Goal: Book appointment/travel/reservation

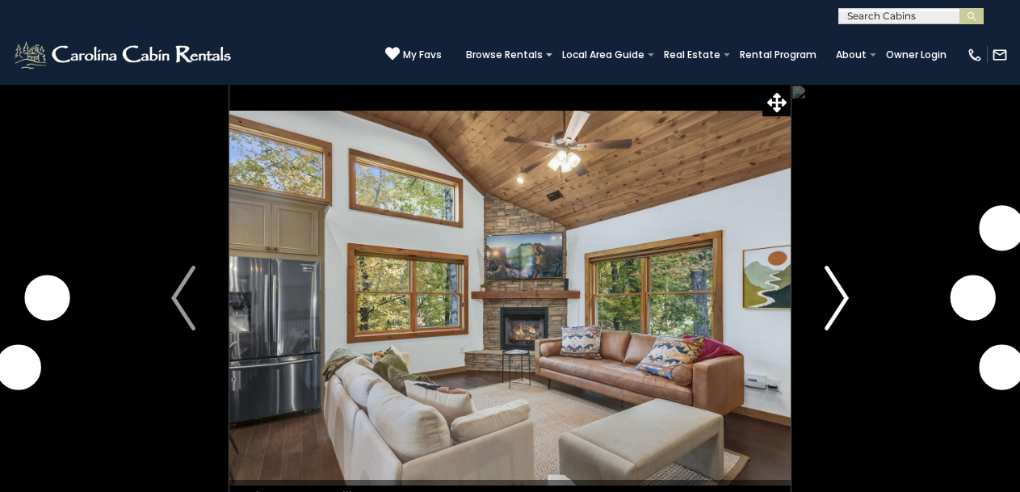
click at [835, 288] on img "Next" at bounding box center [836, 298] width 24 height 65
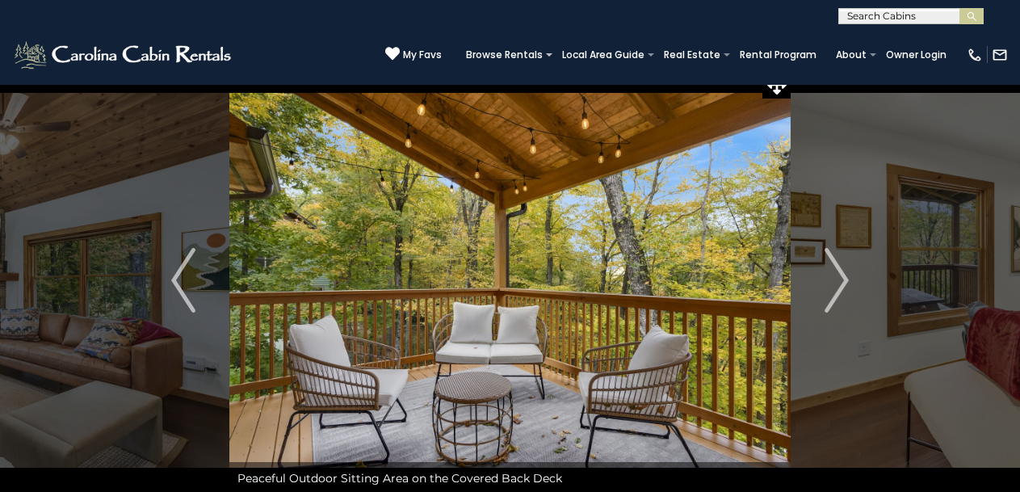
scroll to position [36, 0]
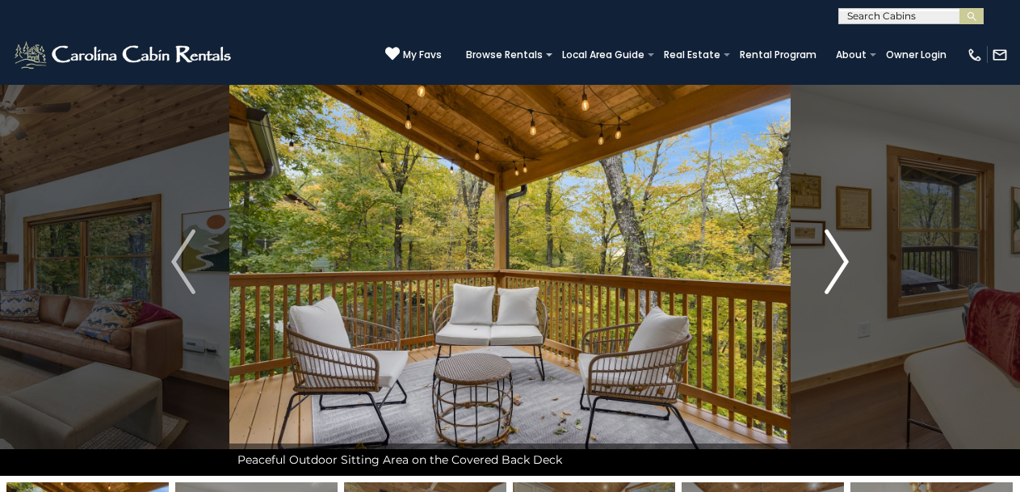
click at [843, 254] on img "Next" at bounding box center [836, 261] width 24 height 65
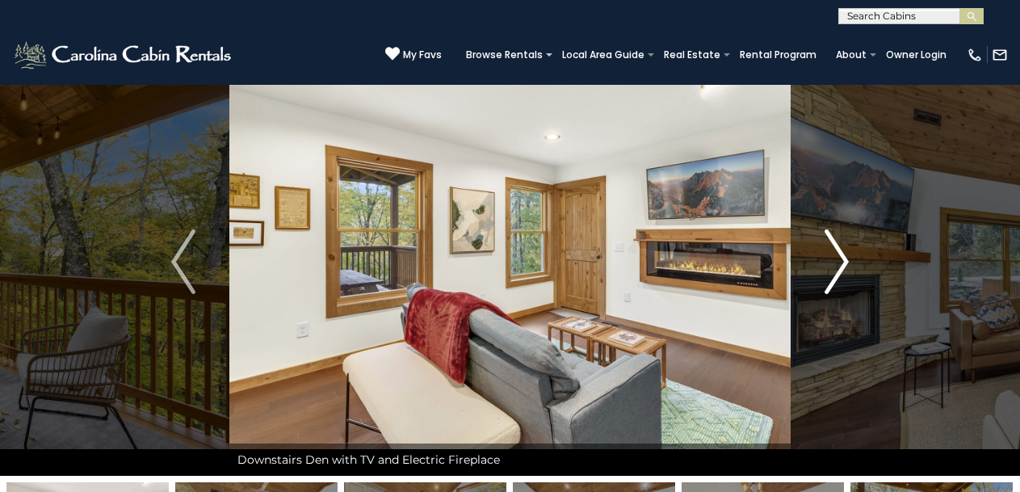
click at [841, 253] on img "Next" at bounding box center [836, 261] width 24 height 65
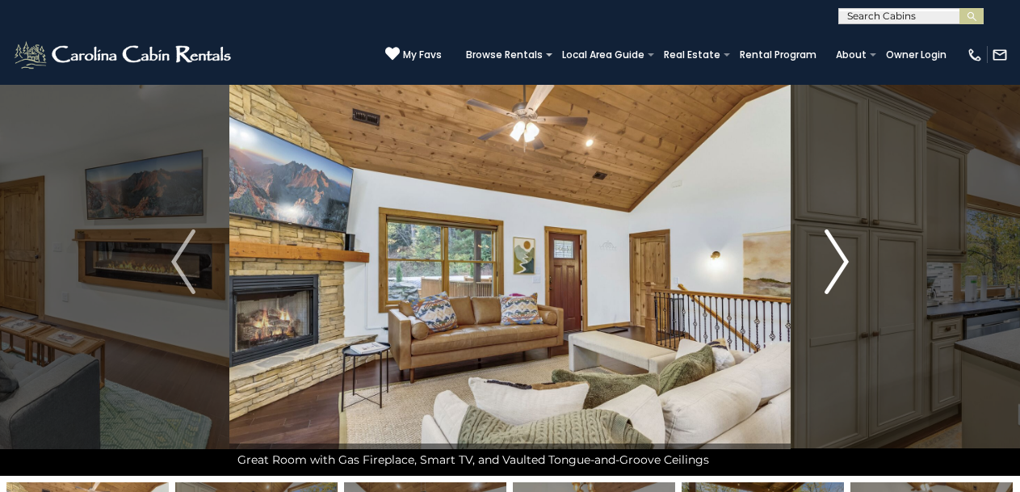
click at [844, 258] on img "Next" at bounding box center [836, 261] width 24 height 65
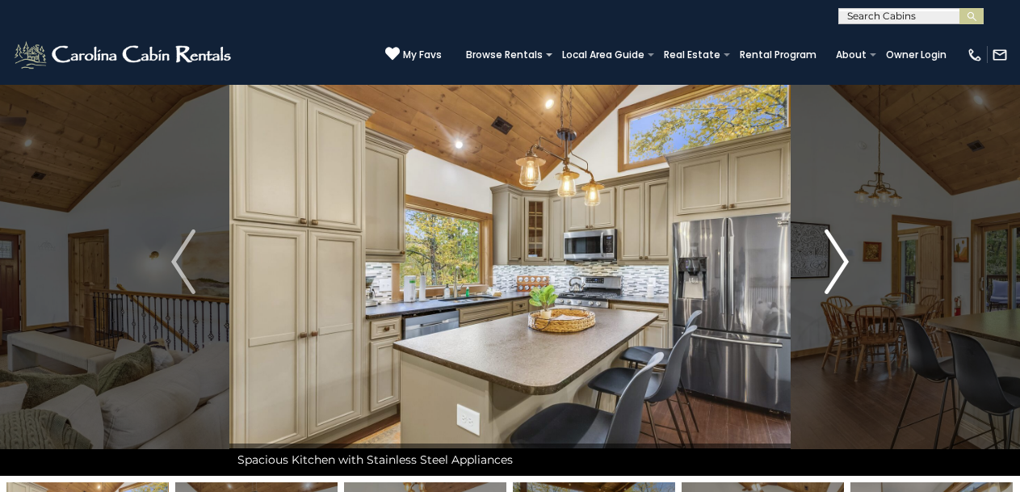
click at [842, 257] on img "Next" at bounding box center [836, 261] width 24 height 65
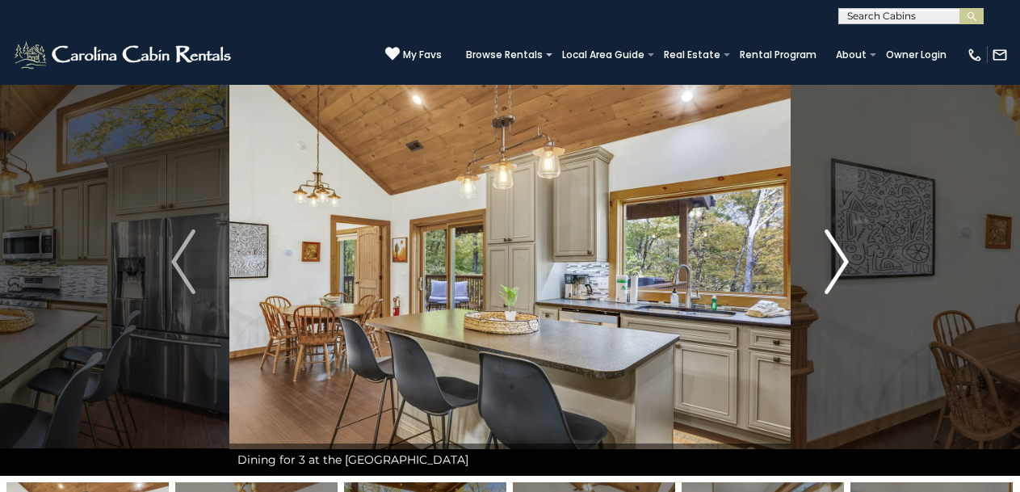
click at [844, 256] on img "Next" at bounding box center [836, 261] width 24 height 65
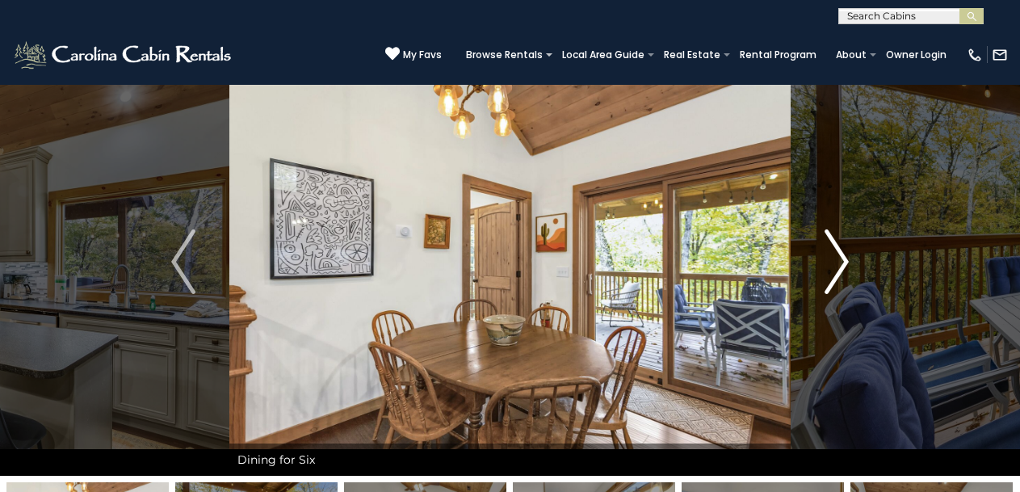
click at [839, 249] on img "Next" at bounding box center [836, 261] width 24 height 65
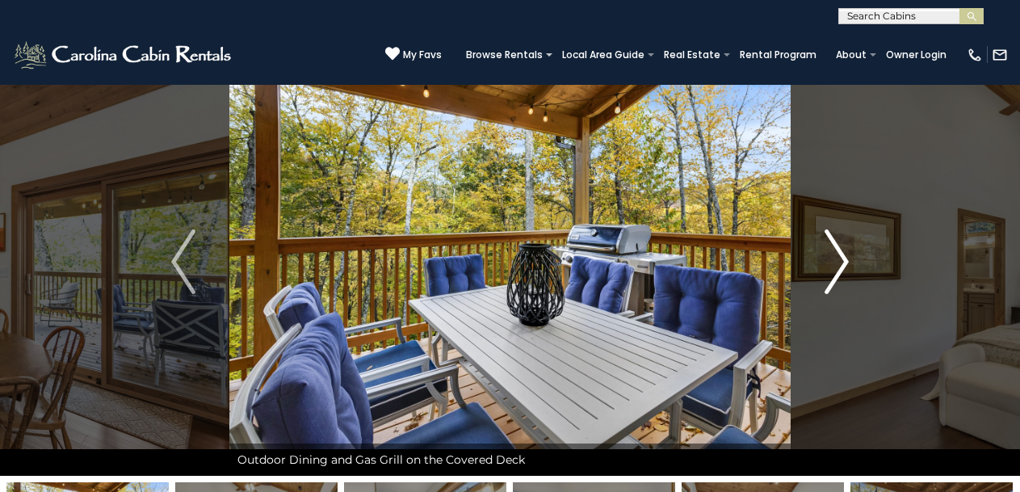
click at [841, 255] on img "Next" at bounding box center [836, 261] width 24 height 65
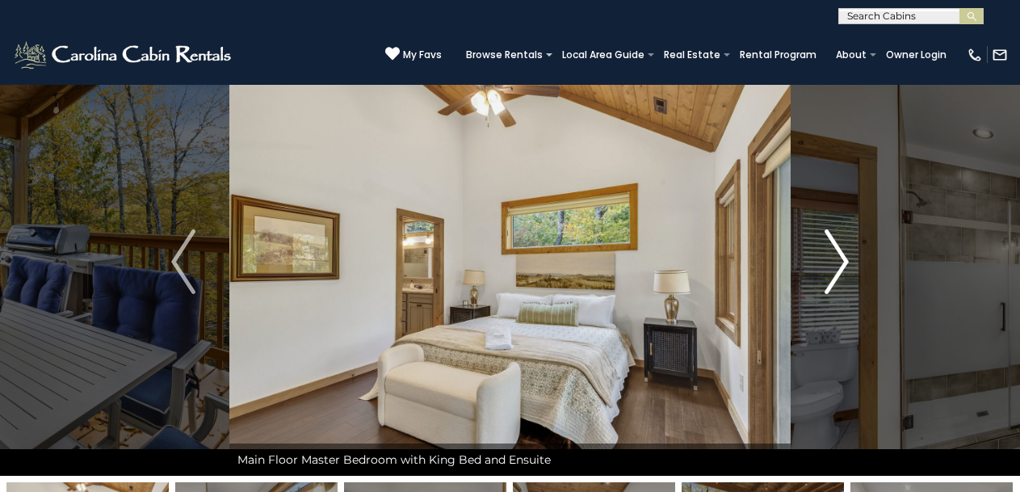
click at [840, 253] on img "Next" at bounding box center [836, 261] width 24 height 65
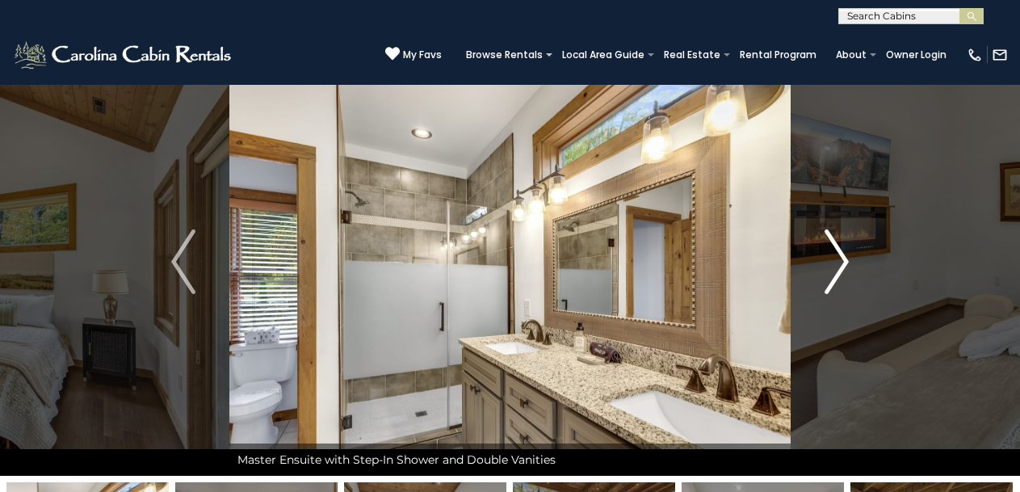
click at [842, 261] on img "Next" at bounding box center [836, 261] width 24 height 65
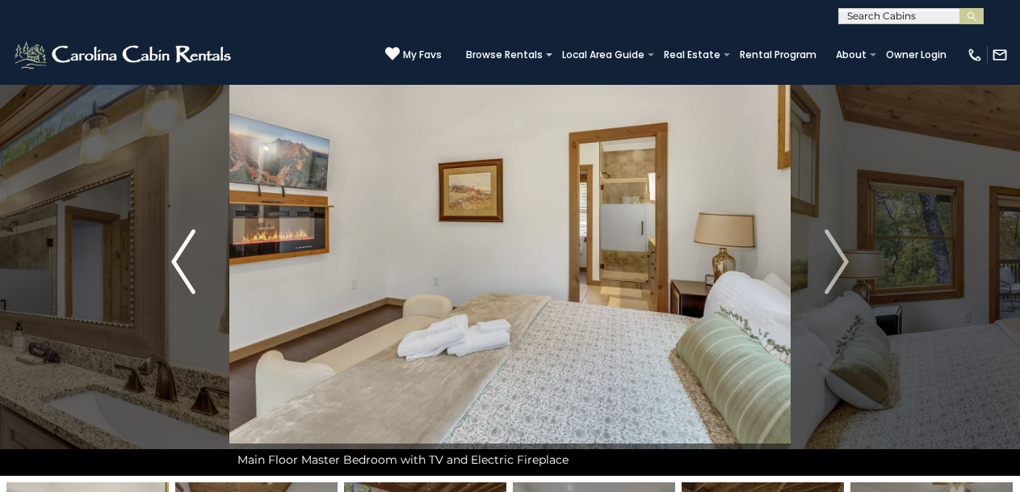
click at [173, 251] on img "Previous" at bounding box center [183, 261] width 24 height 65
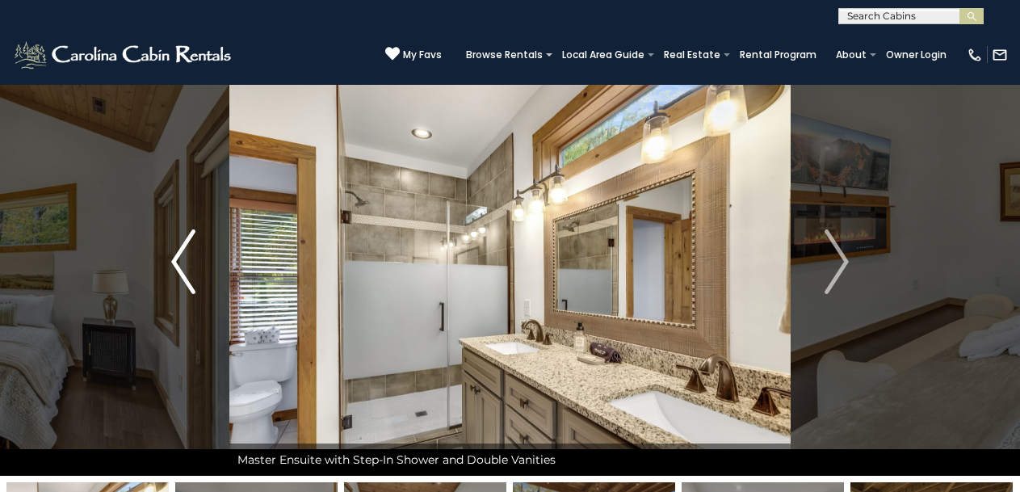
click at [173, 251] on img "Previous" at bounding box center [183, 261] width 24 height 65
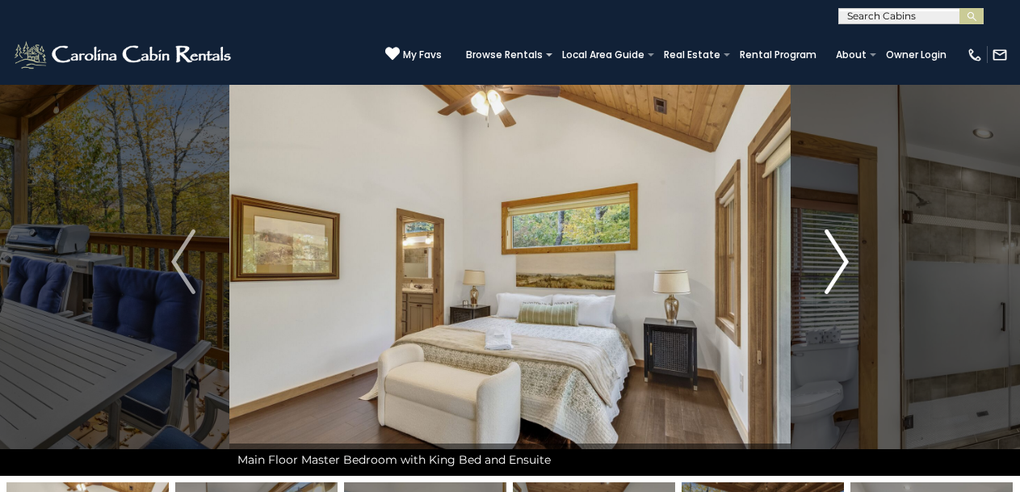
click at [840, 256] on img "Next" at bounding box center [836, 261] width 24 height 65
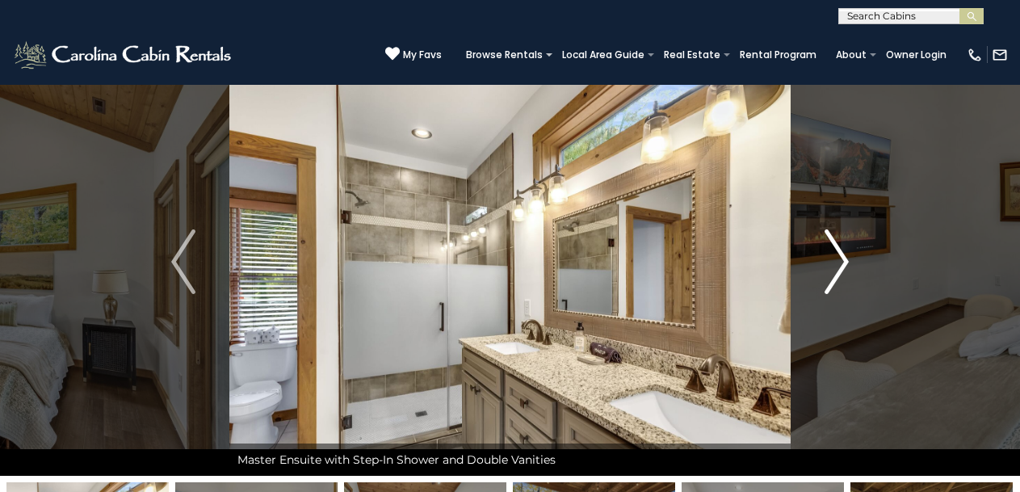
click at [840, 256] on img "Next" at bounding box center [836, 261] width 24 height 65
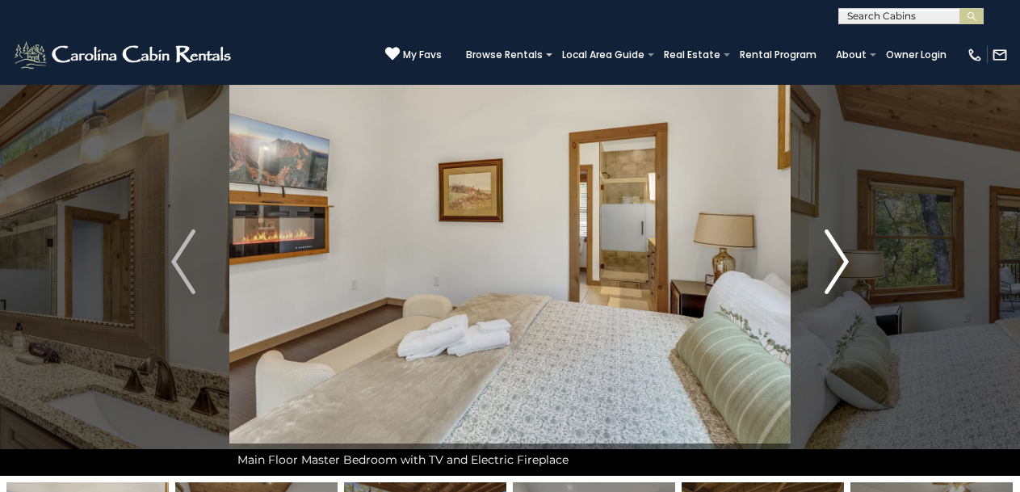
click at [840, 256] on img "Next" at bounding box center [836, 261] width 24 height 65
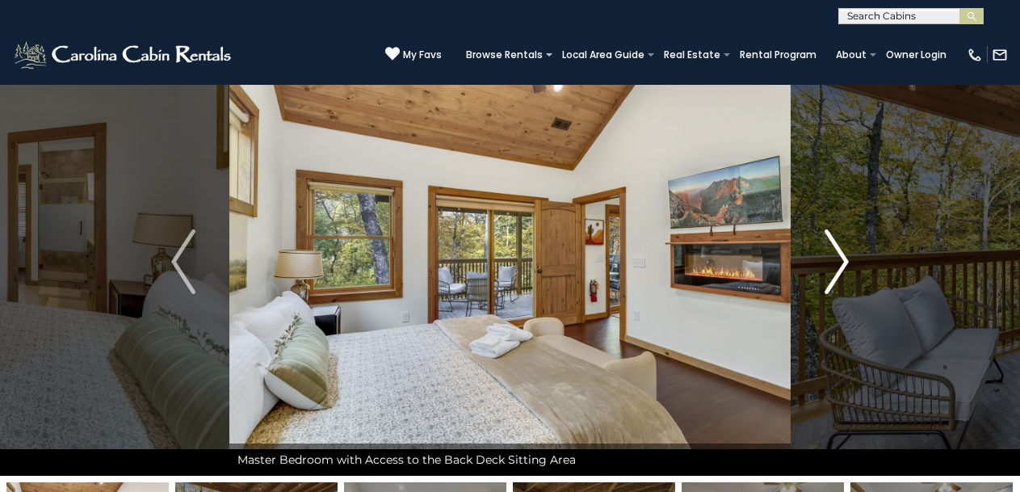
click at [837, 251] on img "Next" at bounding box center [836, 261] width 24 height 65
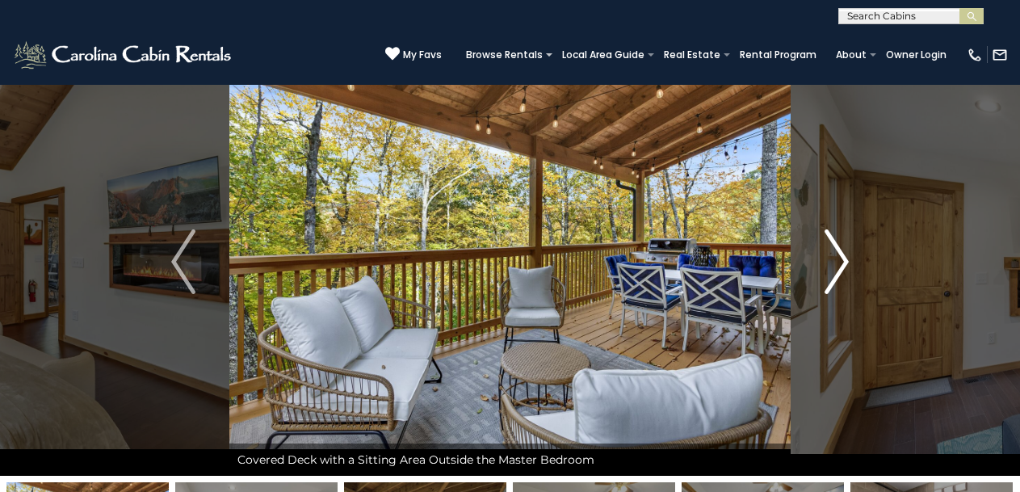
click at [843, 244] on img "Next" at bounding box center [836, 261] width 24 height 65
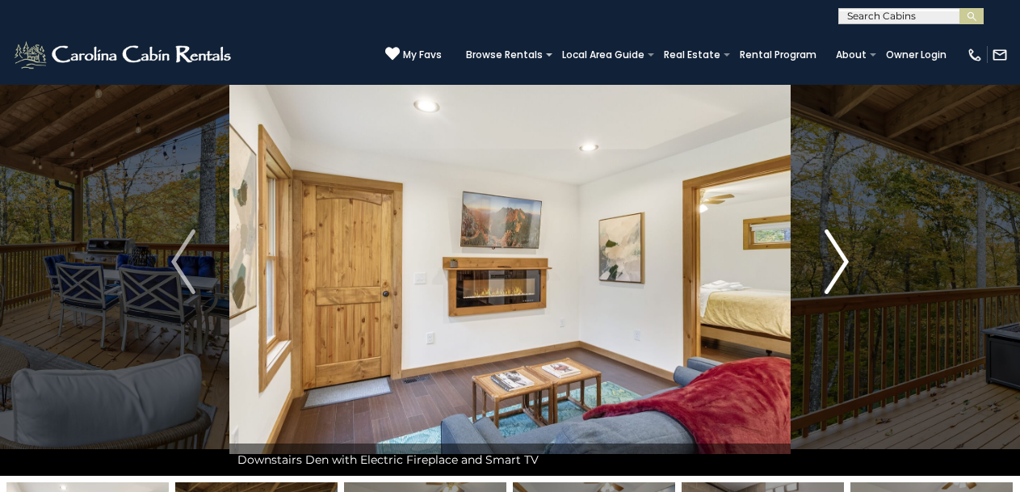
click at [840, 251] on img "Next" at bounding box center [836, 261] width 24 height 65
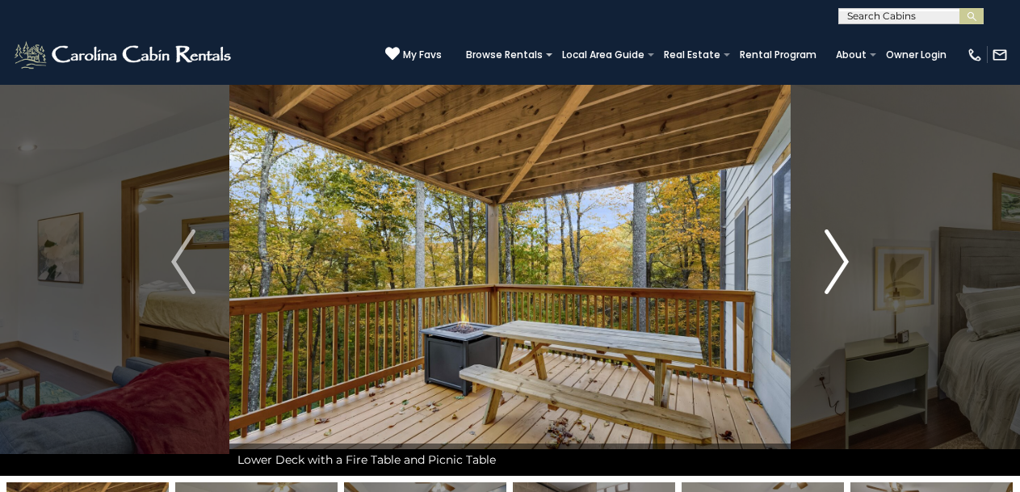
click at [838, 254] on img "Next" at bounding box center [836, 261] width 24 height 65
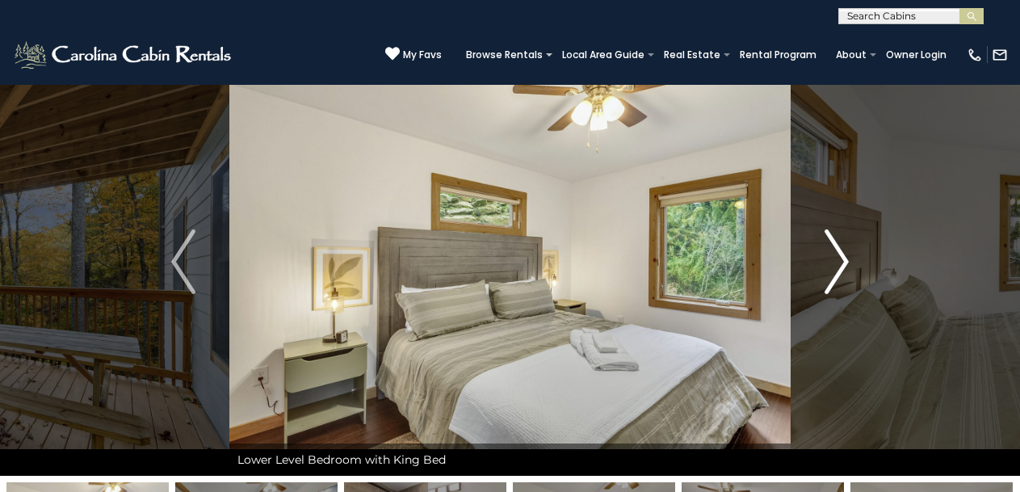
click at [841, 255] on img "Next" at bounding box center [836, 261] width 24 height 65
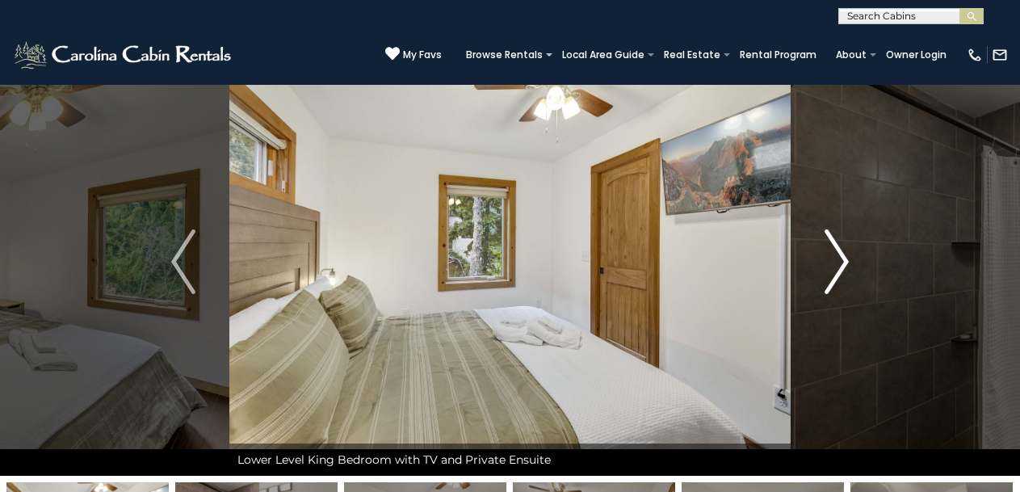
click at [839, 249] on img "Next" at bounding box center [836, 261] width 24 height 65
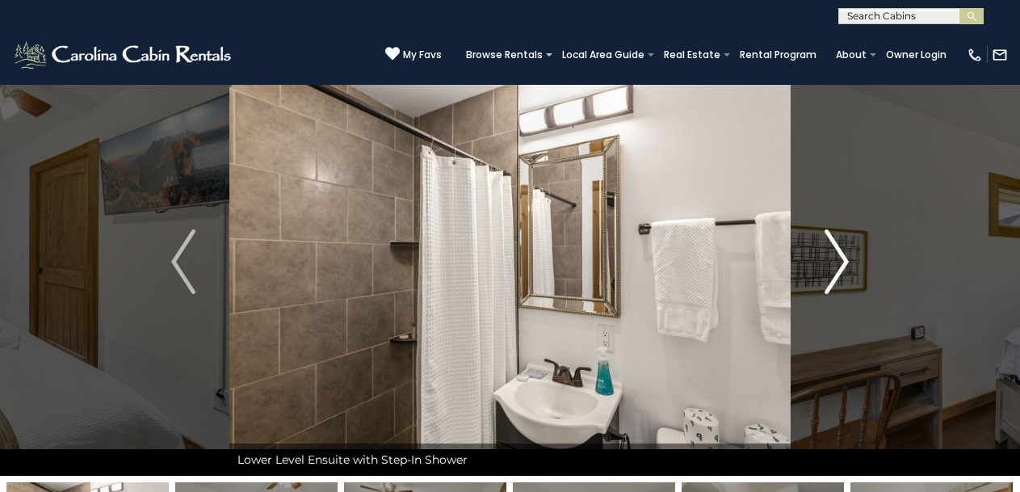
click at [837, 253] on img "Next" at bounding box center [836, 261] width 24 height 65
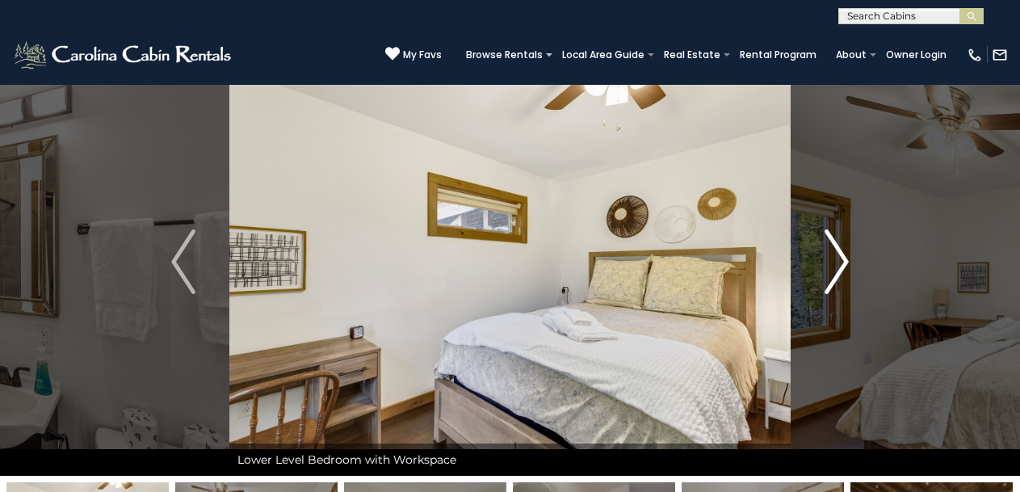
click at [838, 251] on img "Next" at bounding box center [836, 261] width 24 height 65
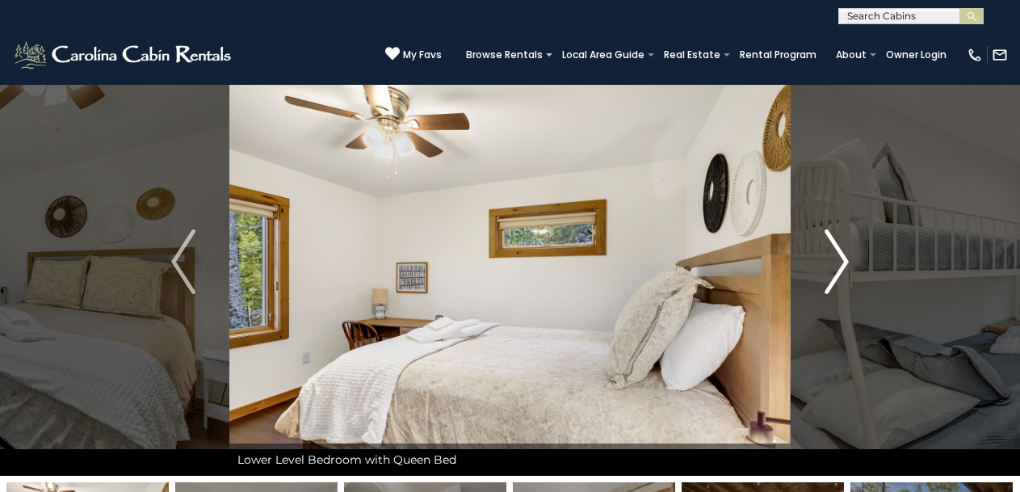
click at [838, 251] on img "Next" at bounding box center [836, 261] width 24 height 65
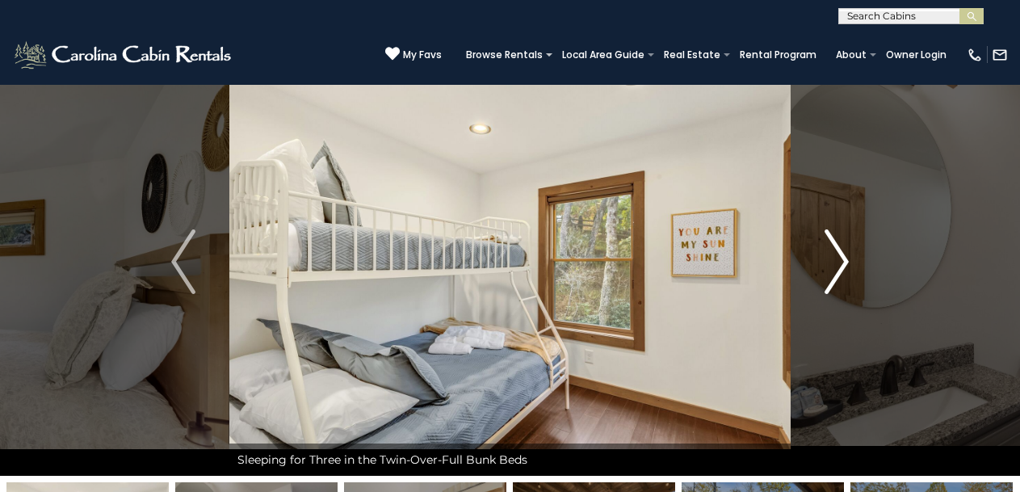
click at [835, 249] on img "Next" at bounding box center [836, 261] width 24 height 65
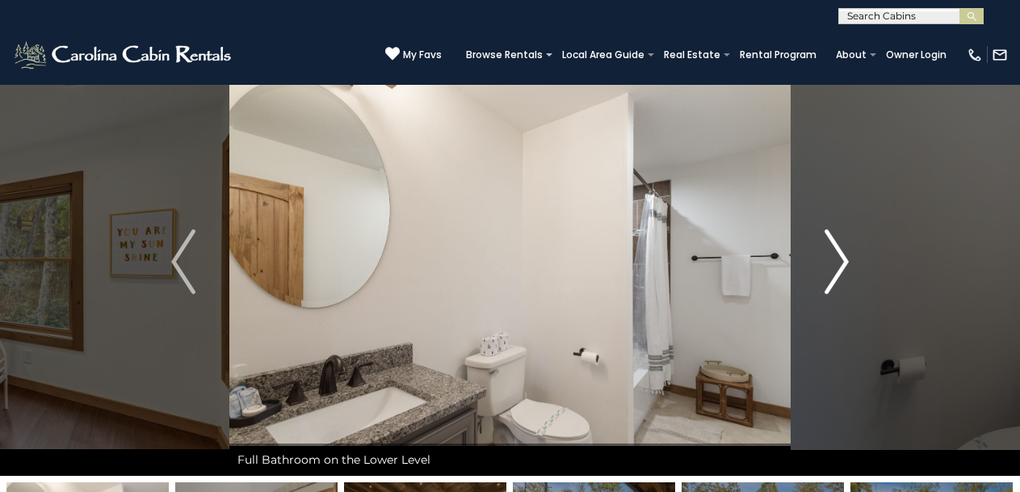
click at [837, 249] on img "Next" at bounding box center [836, 261] width 24 height 65
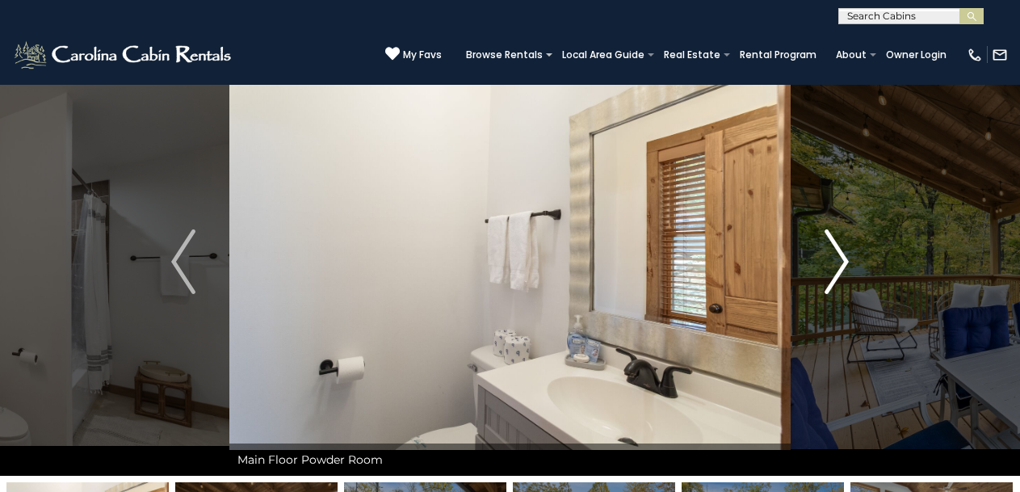
click at [835, 247] on img "Next" at bounding box center [836, 261] width 24 height 65
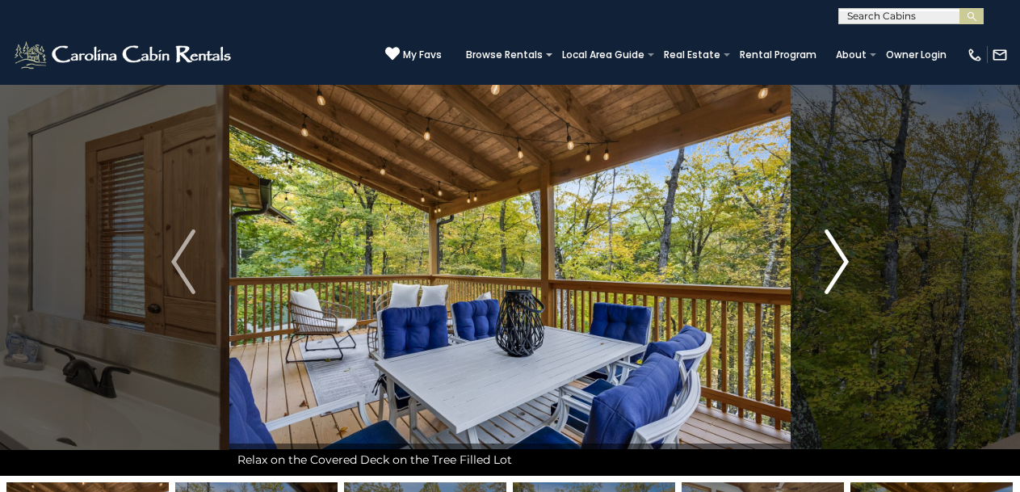
click at [834, 249] on img "Next" at bounding box center [836, 261] width 24 height 65
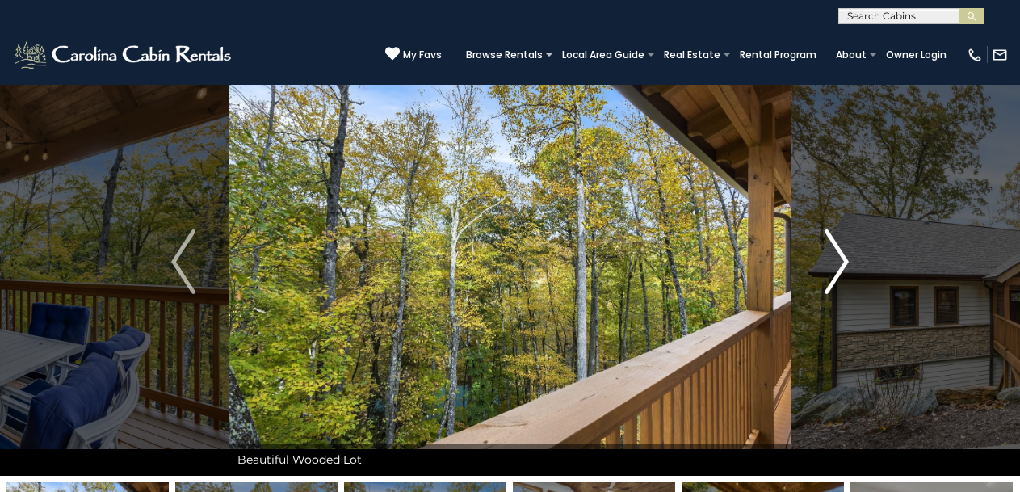
click at [838, 259] on img "Next" at bounding box center [836, 261] width 24 height 65
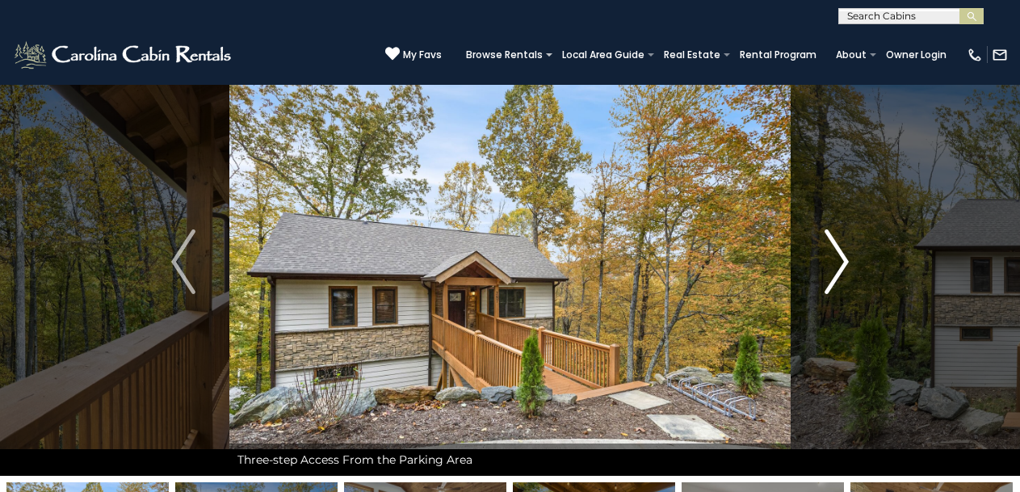
click at [844, 259] on img "Next" at bounding box center [836, 261] width 24 height 65
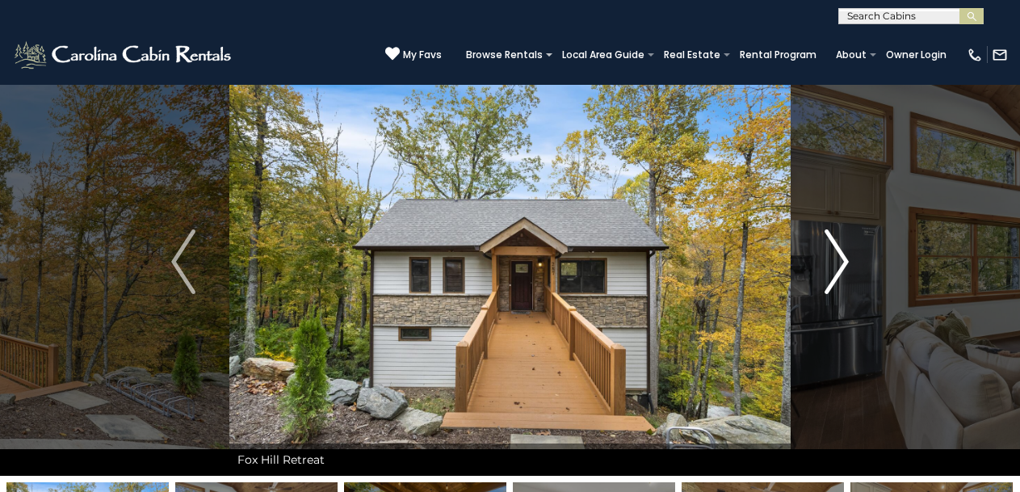
click at [843, 262] on img "Next" at bounding box center [836, 261] width 24 height 65
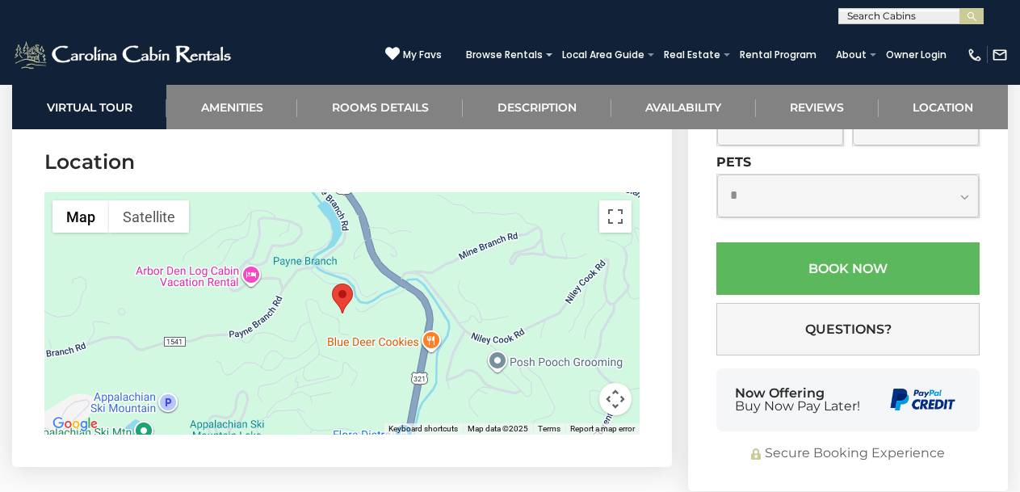
scroll to position [4294, 0]
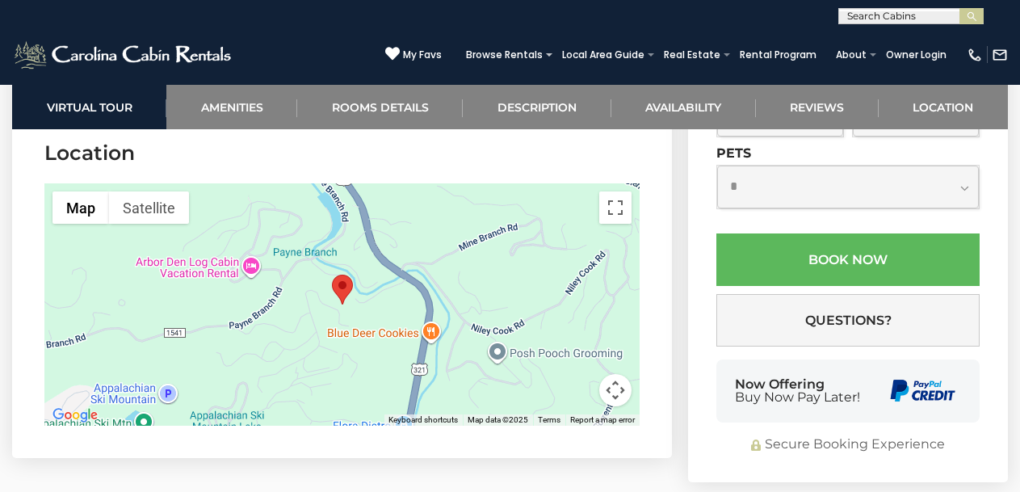
click at [511, 238] on div at bounding box center [341, 304] width 595 height 242
click at [613, 191] on button "Toggle fullscreen view" at bounding box center [615, 207] width 32 height 32
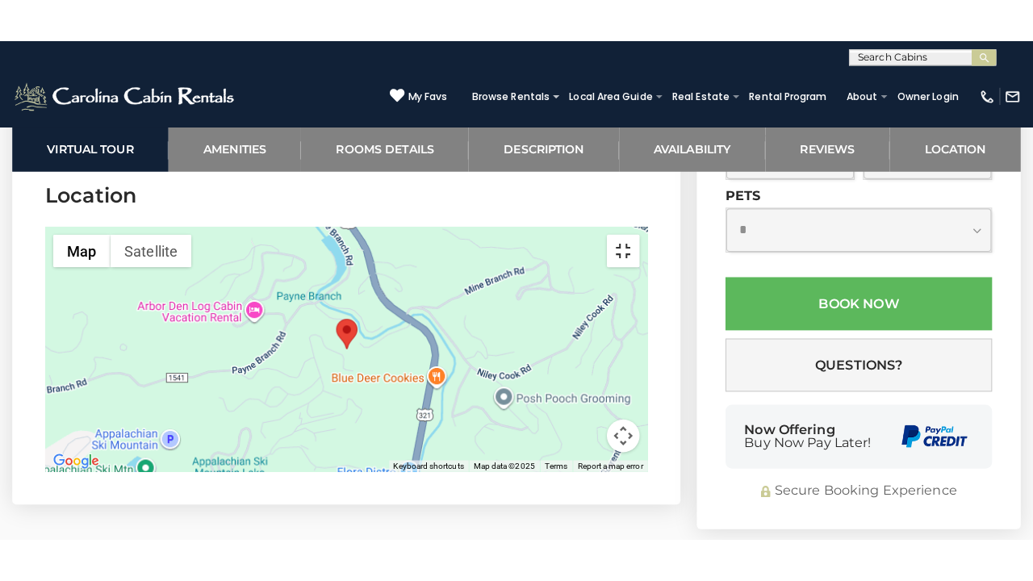
scroll to position [4256, 0]
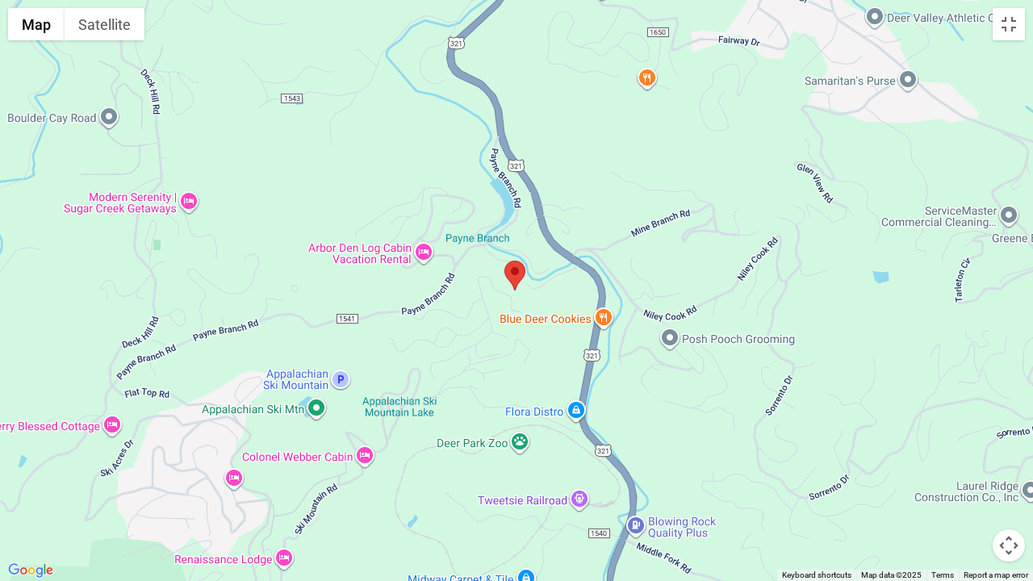
click at [656, 193] on div at bounding box center [516, 290] width 1033 height 581
click at [1012, 491] on button "Map camera controls" at bounding box center [1009, 546] width 32 height 32
click at [973, 491] on button "Zoom out" at bounding box center [969, 546] width 32 height 32
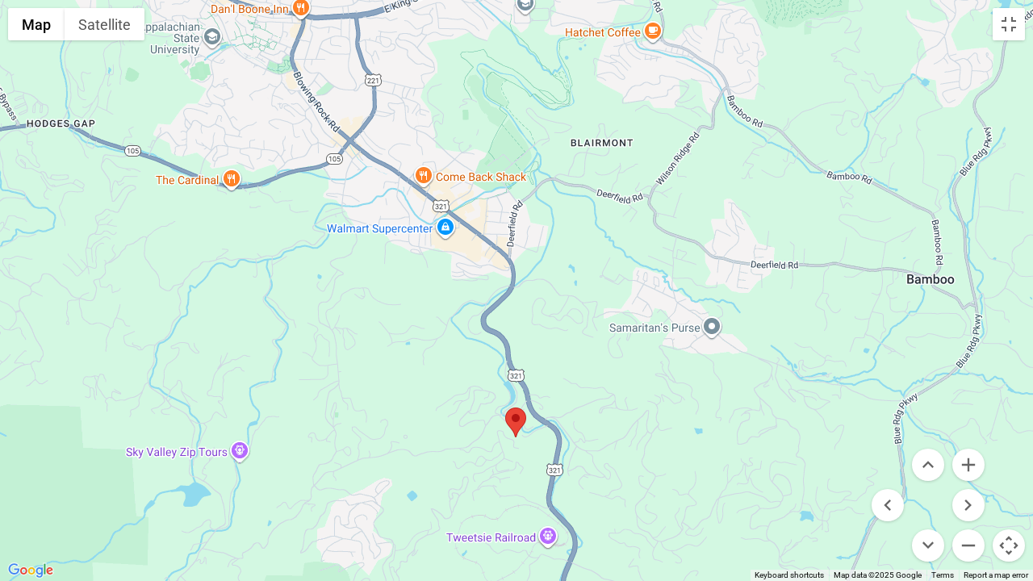
drag, startPoint x: 695, startPoint y: 251, endPoint x: 695, endPoint y: 400, distance: 148.5
click at [695, 400] on div at bounding box center [516, 290] width 1033 height 581
click at [969, 491] on button "Zoom out" at bounding box center [969, 546] width 32 height 32
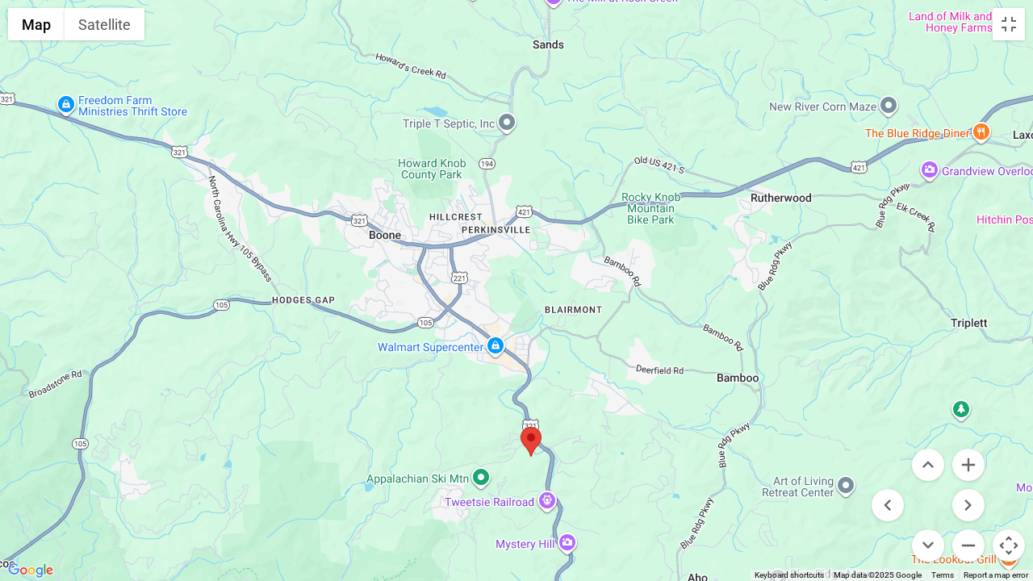
drag, startPoint x: 655, startPoint y: 215, endPoint x: 669, endPoint y: 310, distance: 96.4
click at [669, 310] on div at bounding box center [516, 290] width 1033 height 581
click at [1010, 20] on button "Toggle fullscreen view" at bounding box center [1009, 24] width 32 height 32
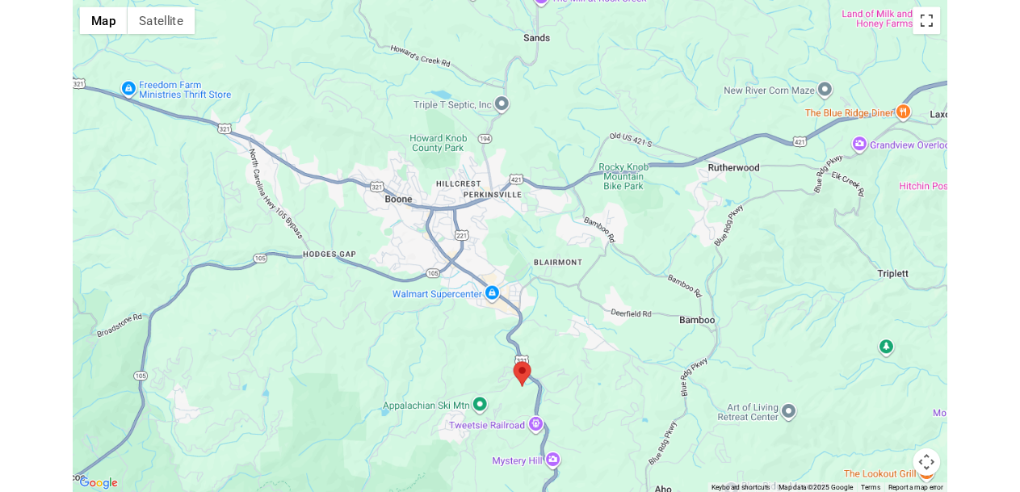
scroll to position [4294, 0]
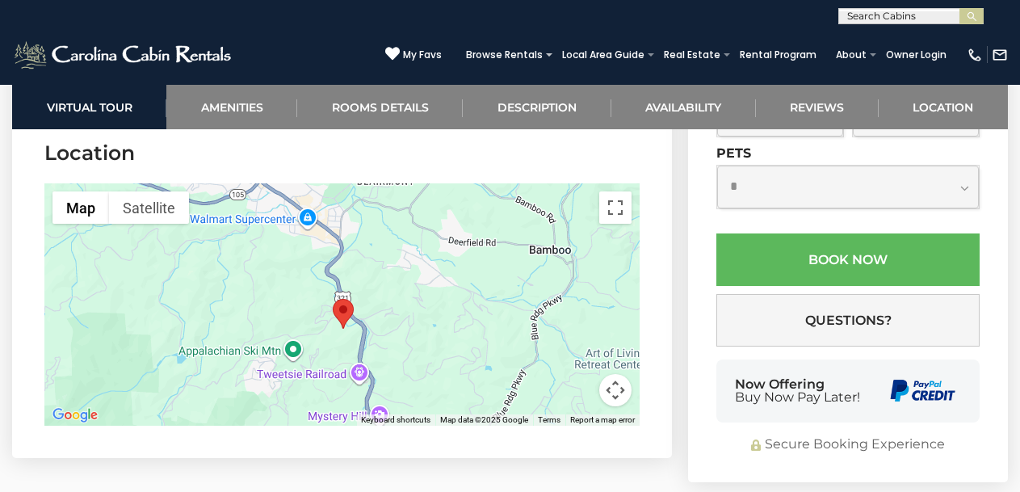
drag, startPoint x: 509, startPoint y: 324, endPoint x: 515, endPoint y: 219, distance: 105.1
click at [492, 183] on div at bounding box center [341, 304] width 595 height 242
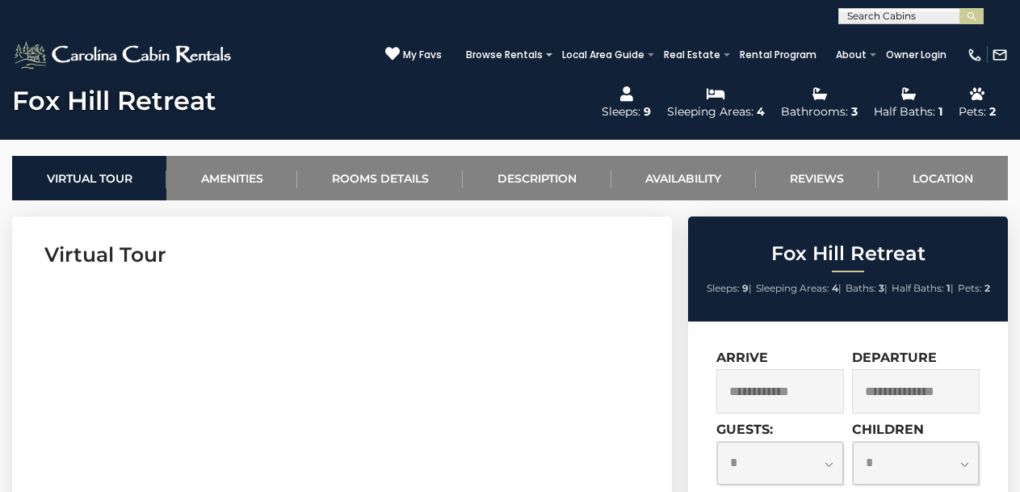
scroll to position [559, 0]
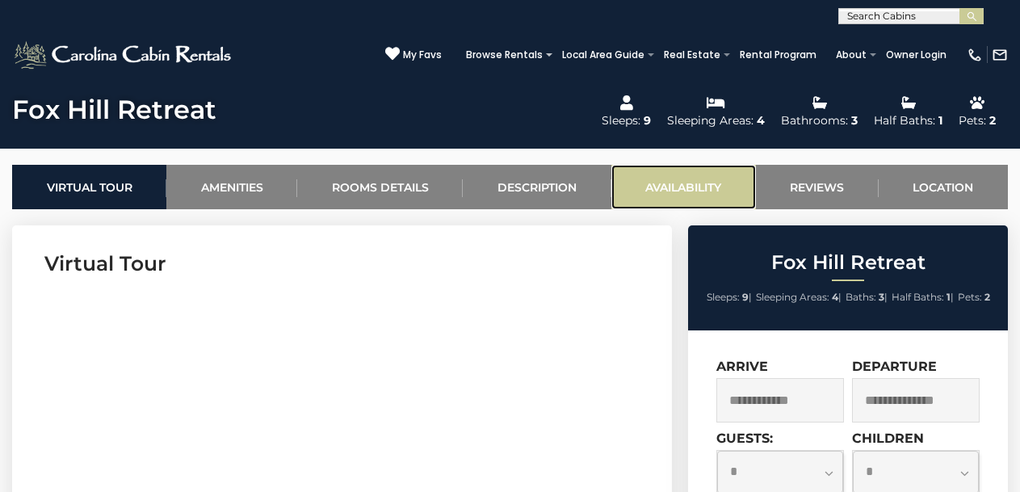
click at [693, 179] on link "Availability" at bounding box center [683, 187] width 144 height 44
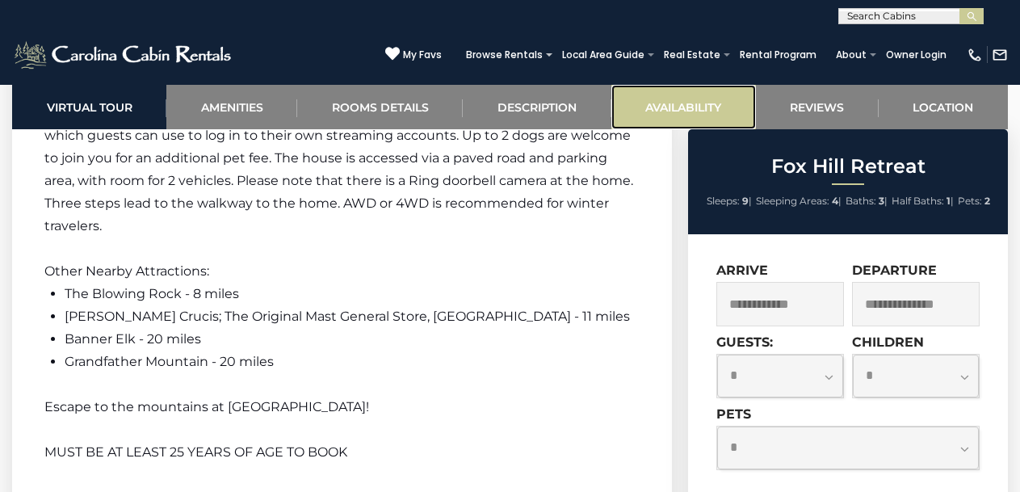
scroll to position [3333, 0]
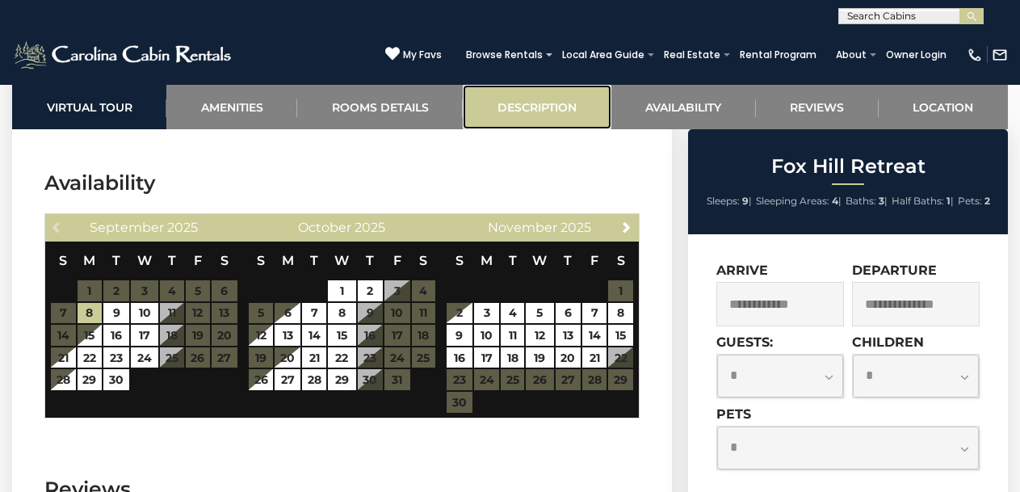
click at [524, 103] on link "Description" at bounding box center [537, 107] width 148 height 44
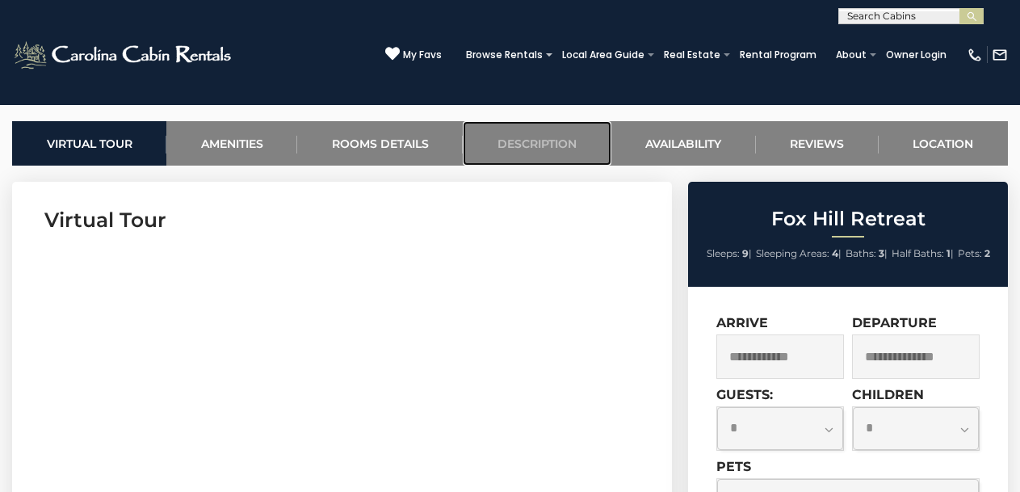
scroll to position [0, 0]
